Goal: Use online tool/utility: Utilize a website feature to perform a specific function

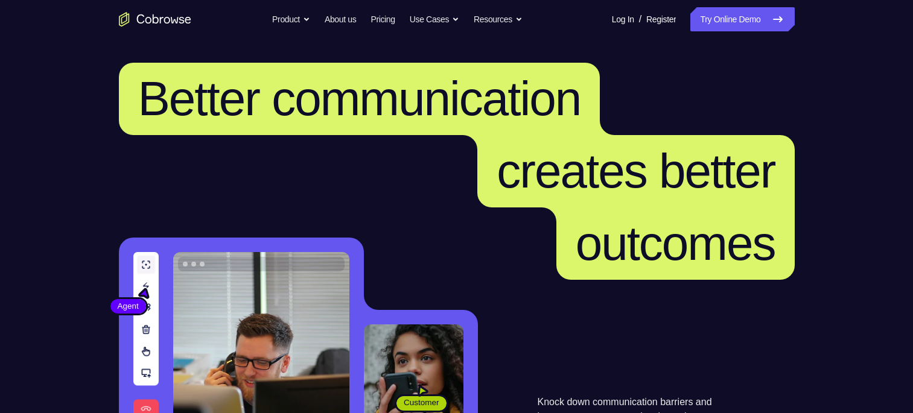
click at [724, 16] on link "Try Online Demo" at bounding box center [742, 19] width 104 height 24
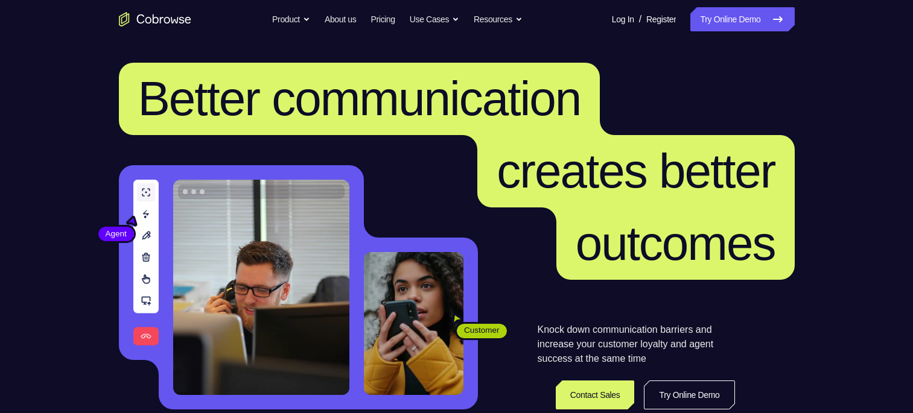
click at [753, 33] on nav "Go back Powerful, Flexible and Trustworthy. Avoid all extra friction for both A…" at bounding box center [456, 19] width 913 height 39
click at [755, 25] on link "Try Online Demo" at bounding box center [742, 19] width 104 height 24
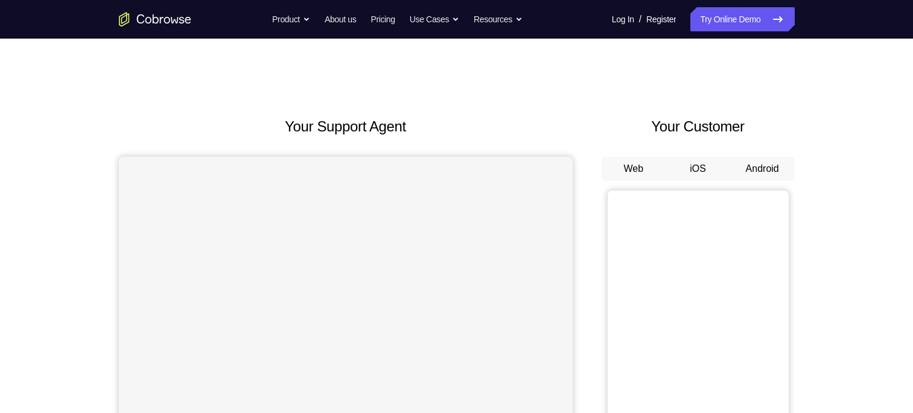
click at [772, 175] on button "Android" at bounding box center [762, 169] width 65 height 24
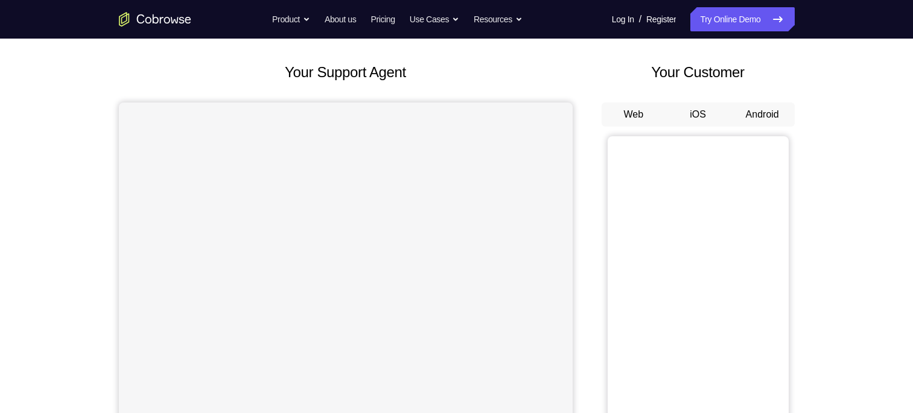
scroll to position [55, 0]
click at [758, 112] on button "Android" at bounding box center [762, 114] width 65 height 24
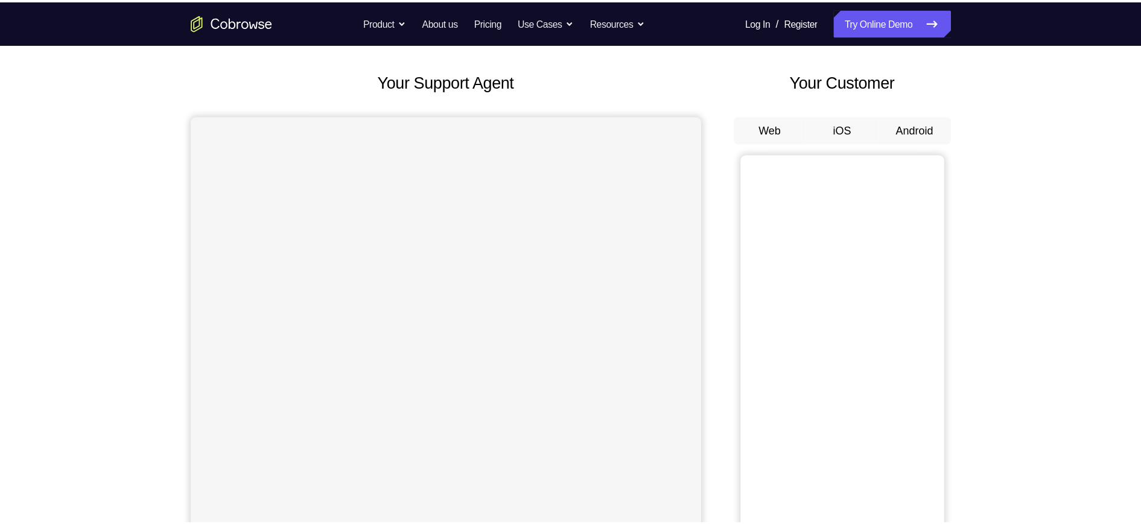
scroll to position [56, 0]
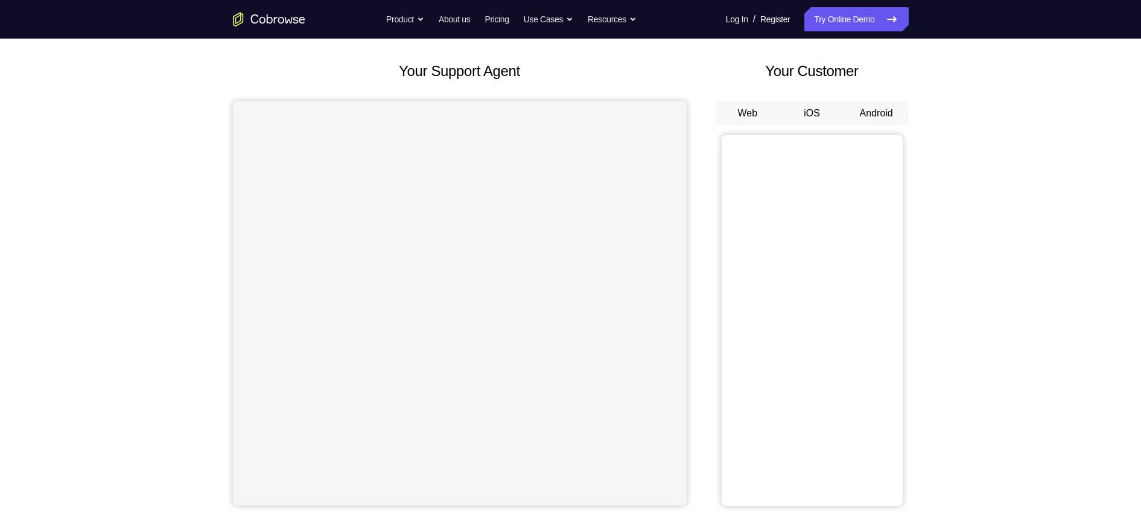
click at [872, 110] on button "Android" at bounding box center [876, 113] width 65 height 24
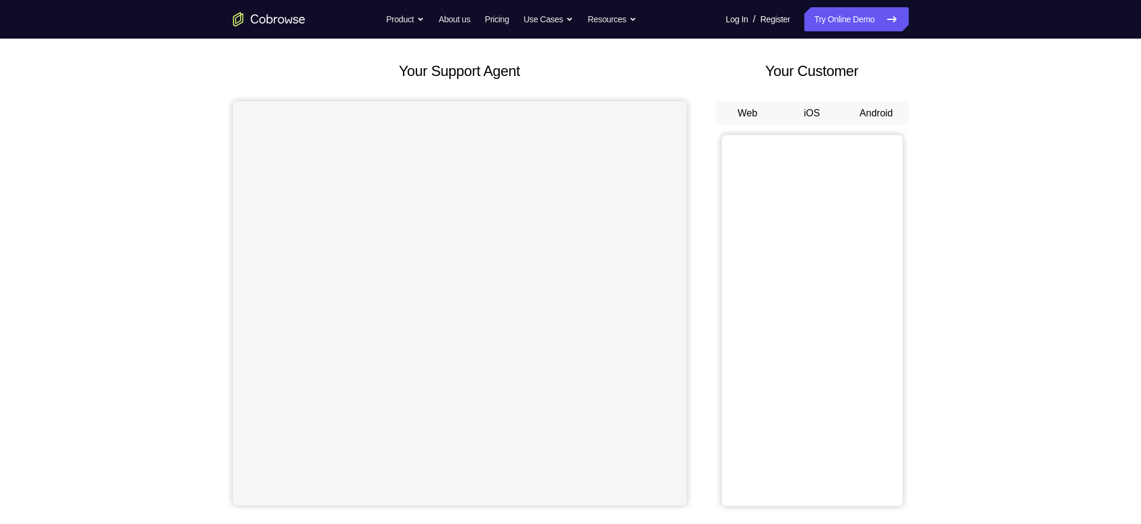
click at [872, 110] on button "Android" at bounding box center [876, 113] width 65 height 24
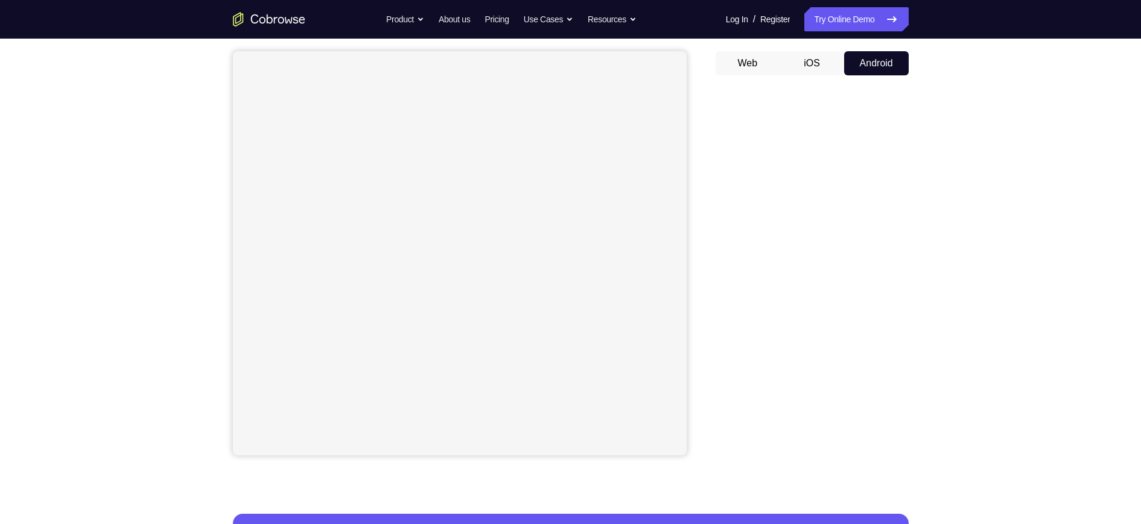
scroll to position [119, 0]
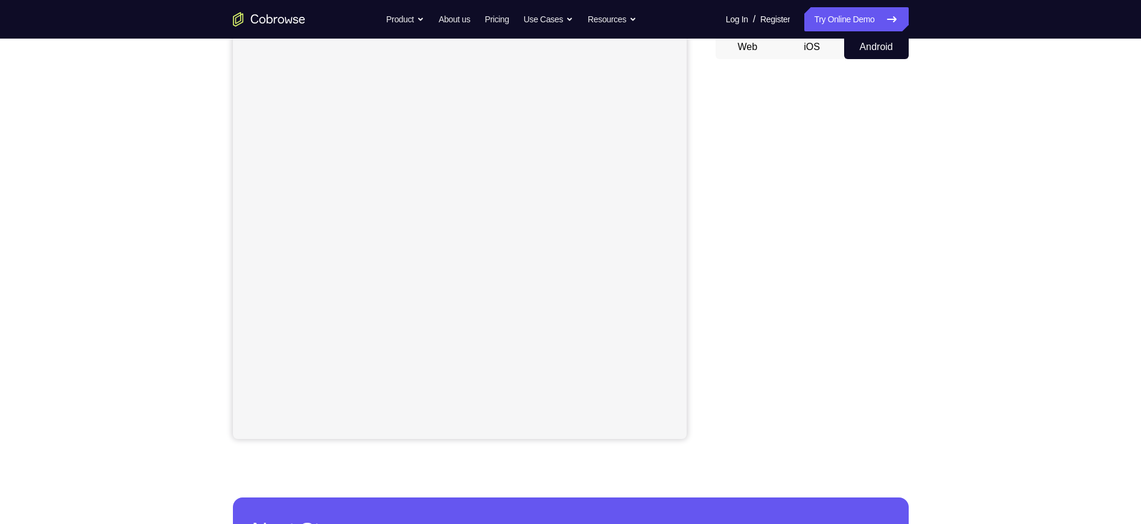
scroll to position [122, 0]
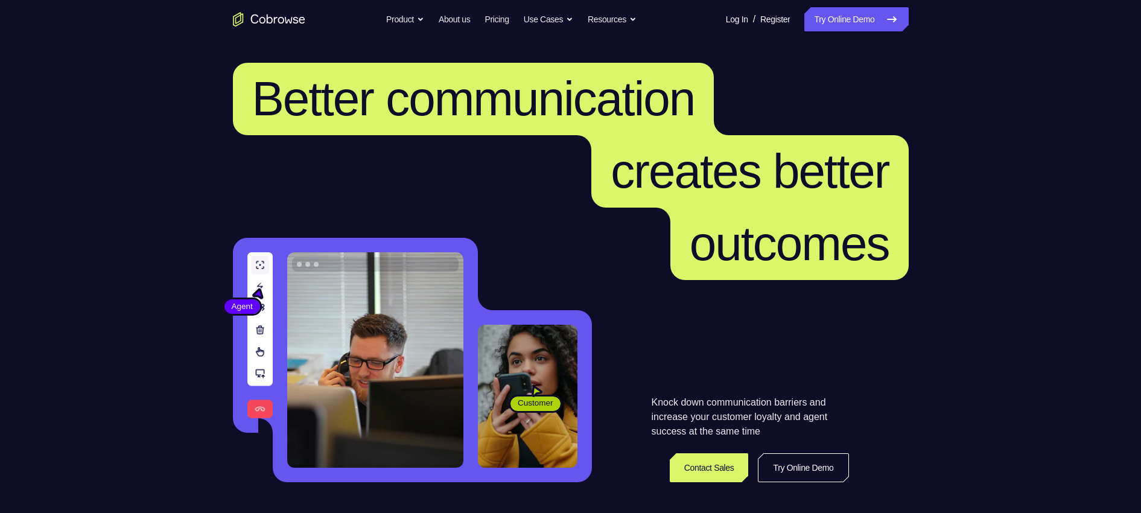
click at [869, 20] on link "Try Online Demo" at bounding box center [856, 19] width 104 height 24
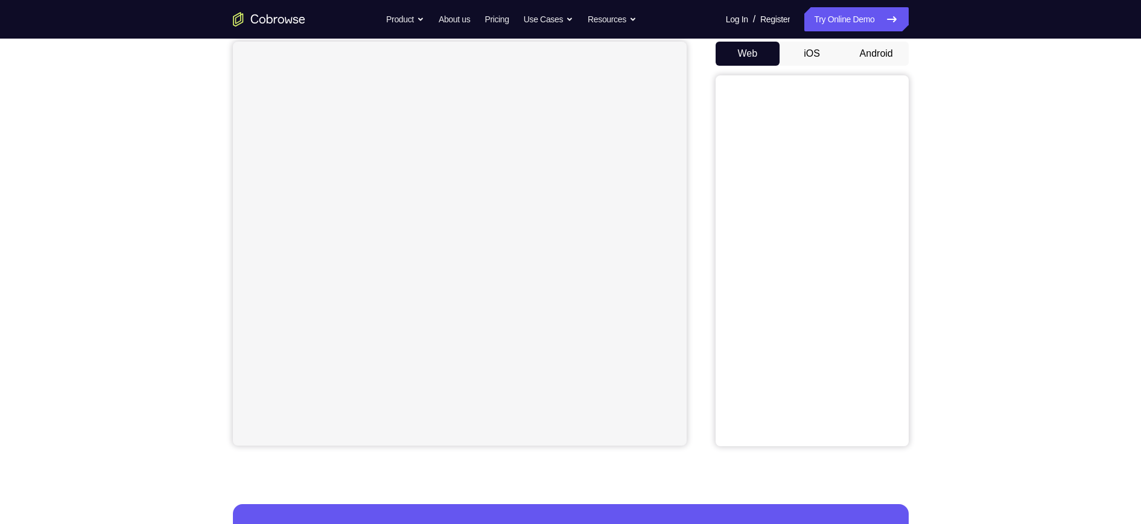
scroll to position [109, 0]
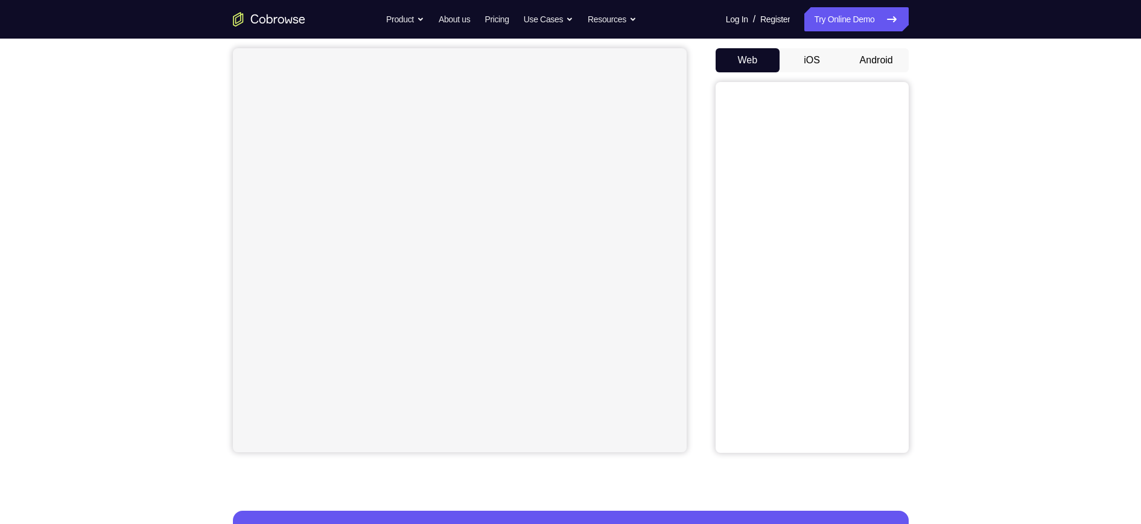
click at [872, 60] on button "Android" at bounding box center [876, 60] width 65 height 24
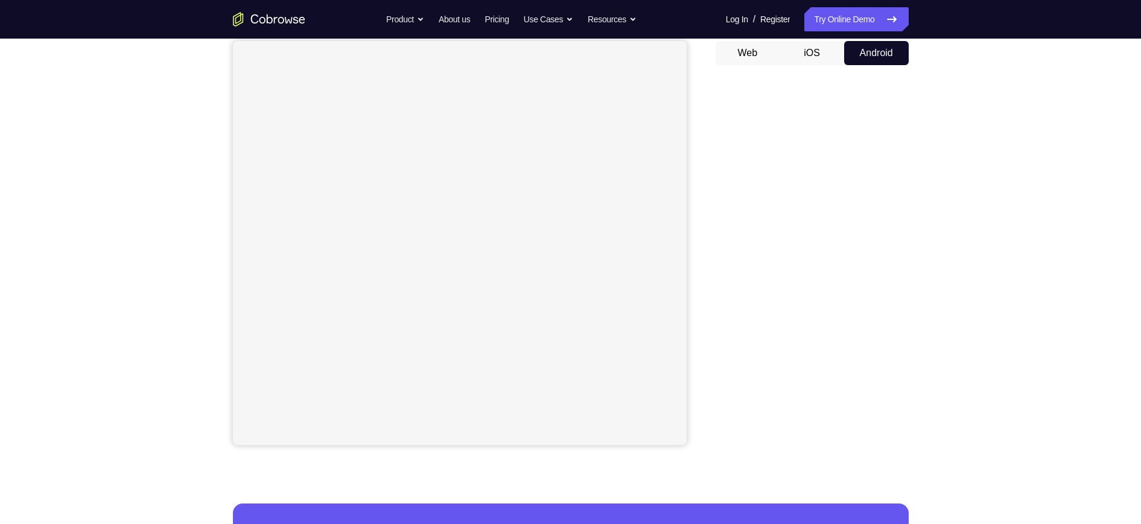
scroll to position [119, 0]
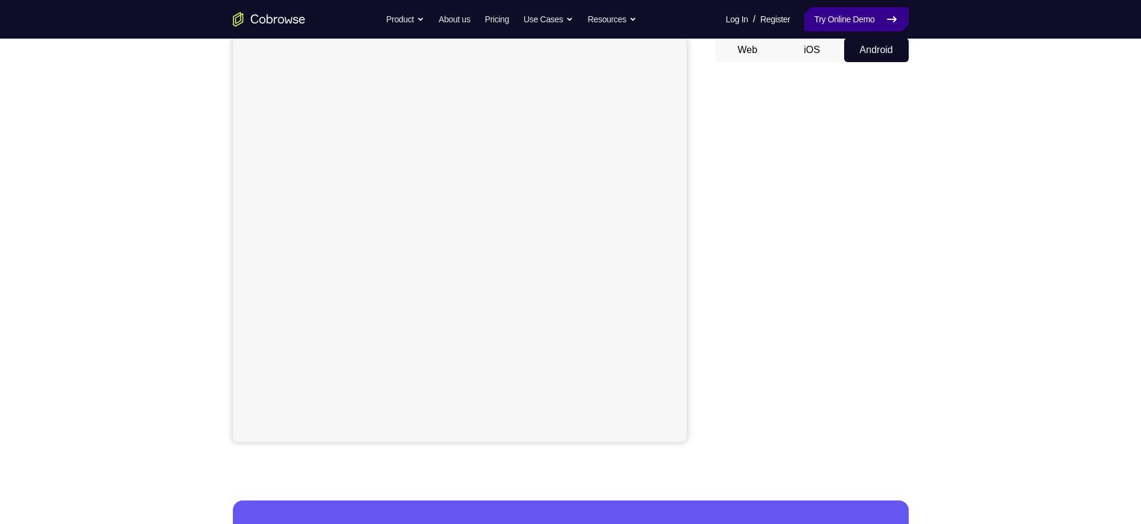
click at [859, 18] on link "Try Online Demo" at bounding box center [856, 19] width 104 height 24
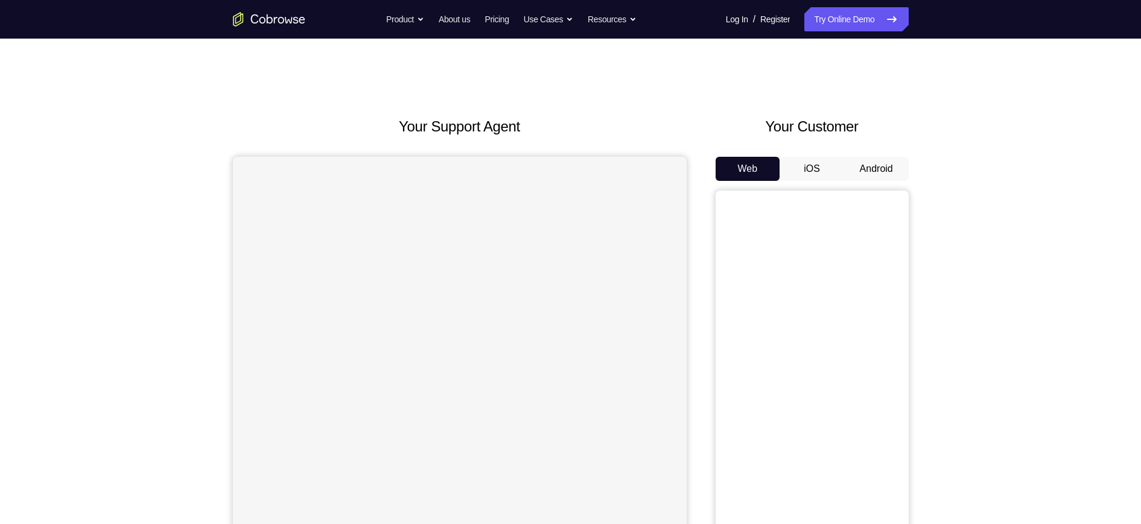
scroll to position [45, 0]
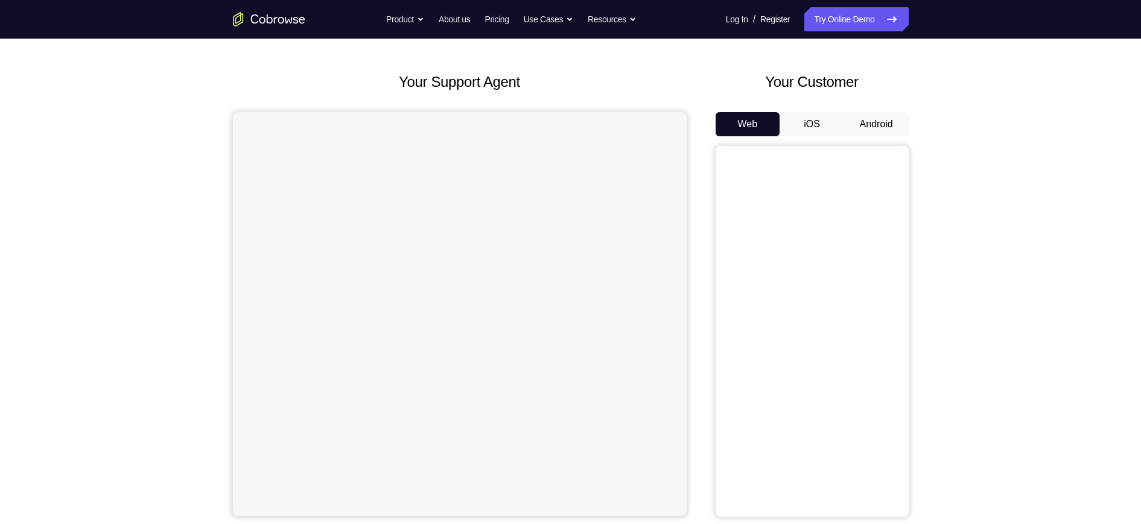
click at [870, 135] on button "Android" at bounding box center [876, 124] width 65 height 24
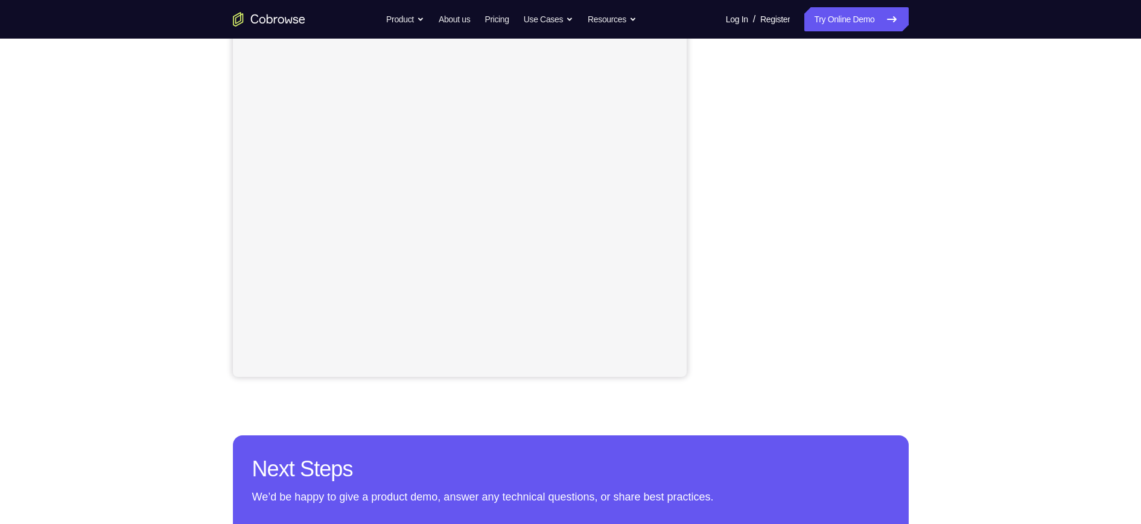
scroll to position [191, 0]
